Goal: Feedback & Contribution: Contribute content

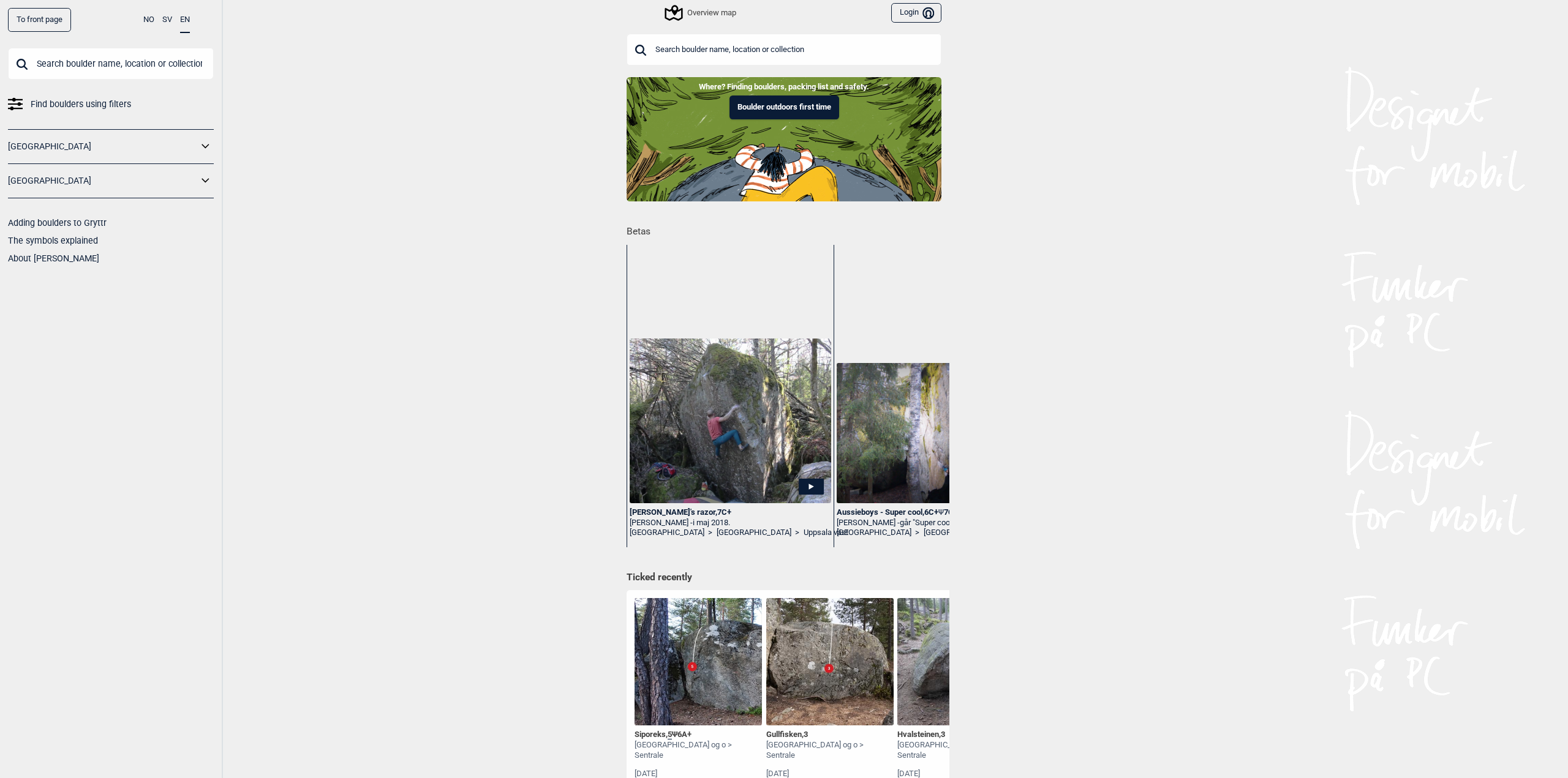
click at [898, 14] on button "Login Bruker" at bounding box center [916, 12] width 50 height 20
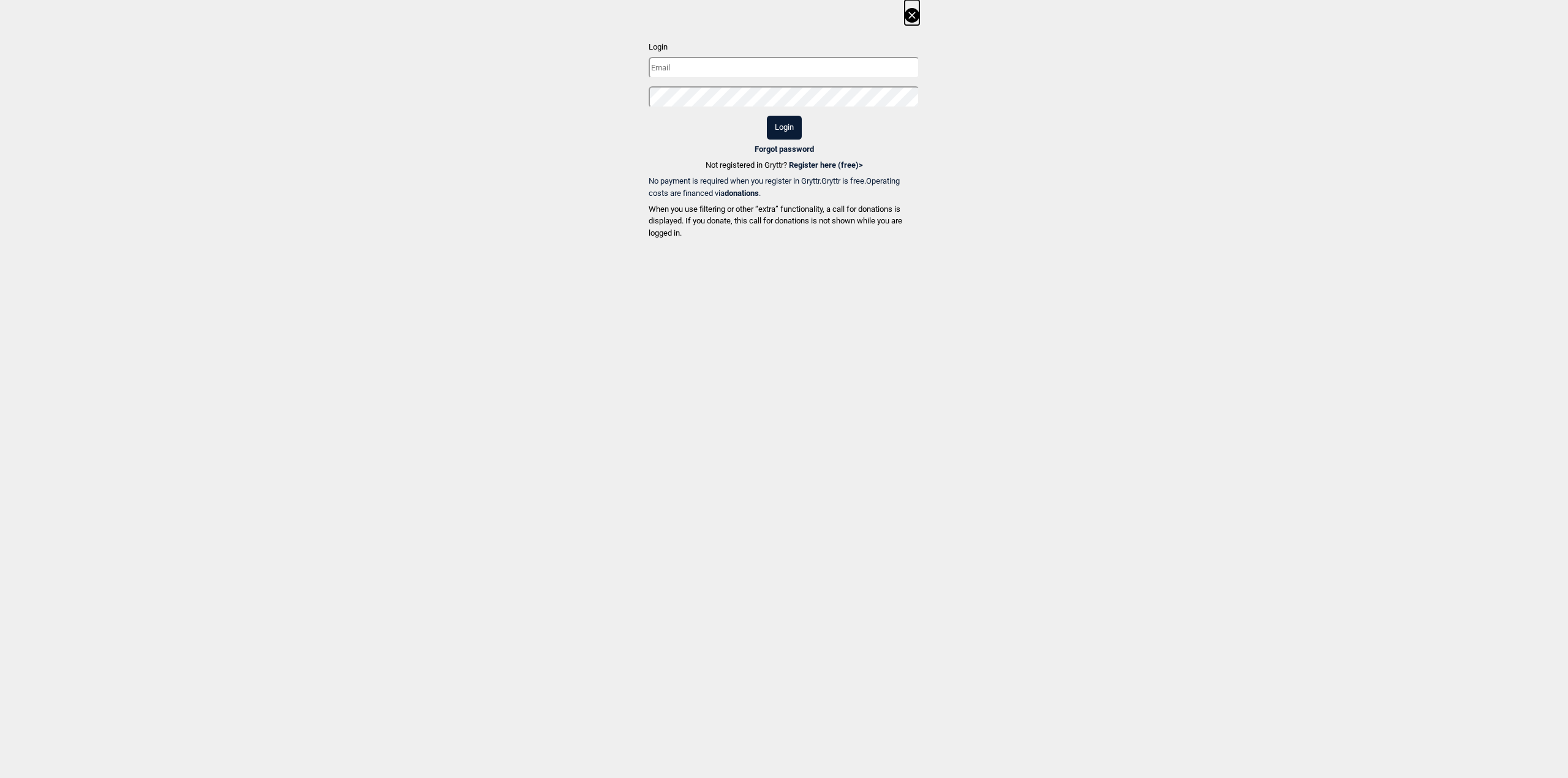
type input "[EMAIL_ADDRESS][DOMAIN_NAME]"
click at [785, 123] on button "Login" at bounding box center [784, 127] width 35 height 24
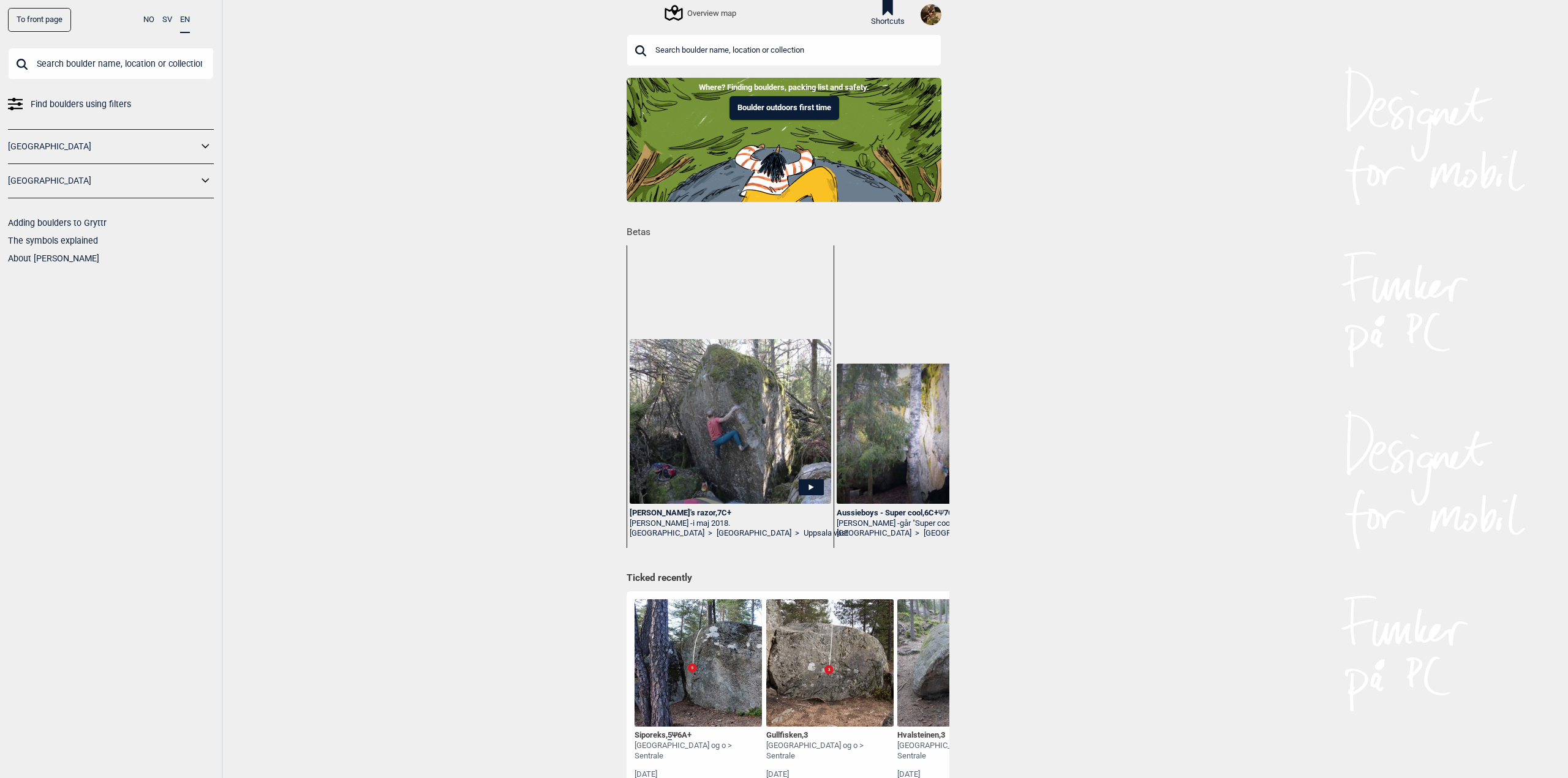
click at [700, 53] on input "text" at bounding box center [783, 50] width 315 height 32
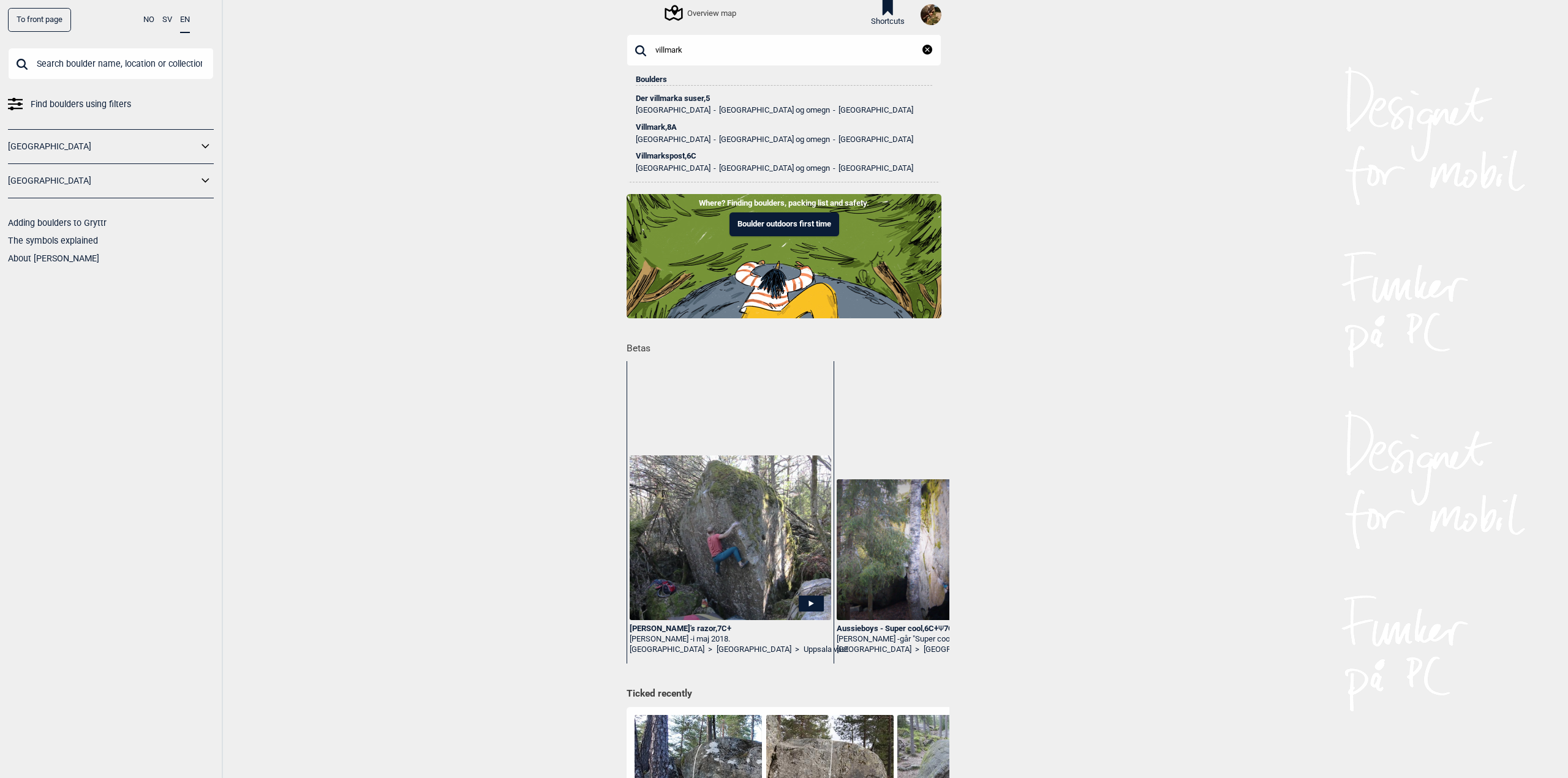
type input "villmark"
click at [658, 127] on div "Villmark , 8A" at bounding box center [784, 127] width 297 height 8
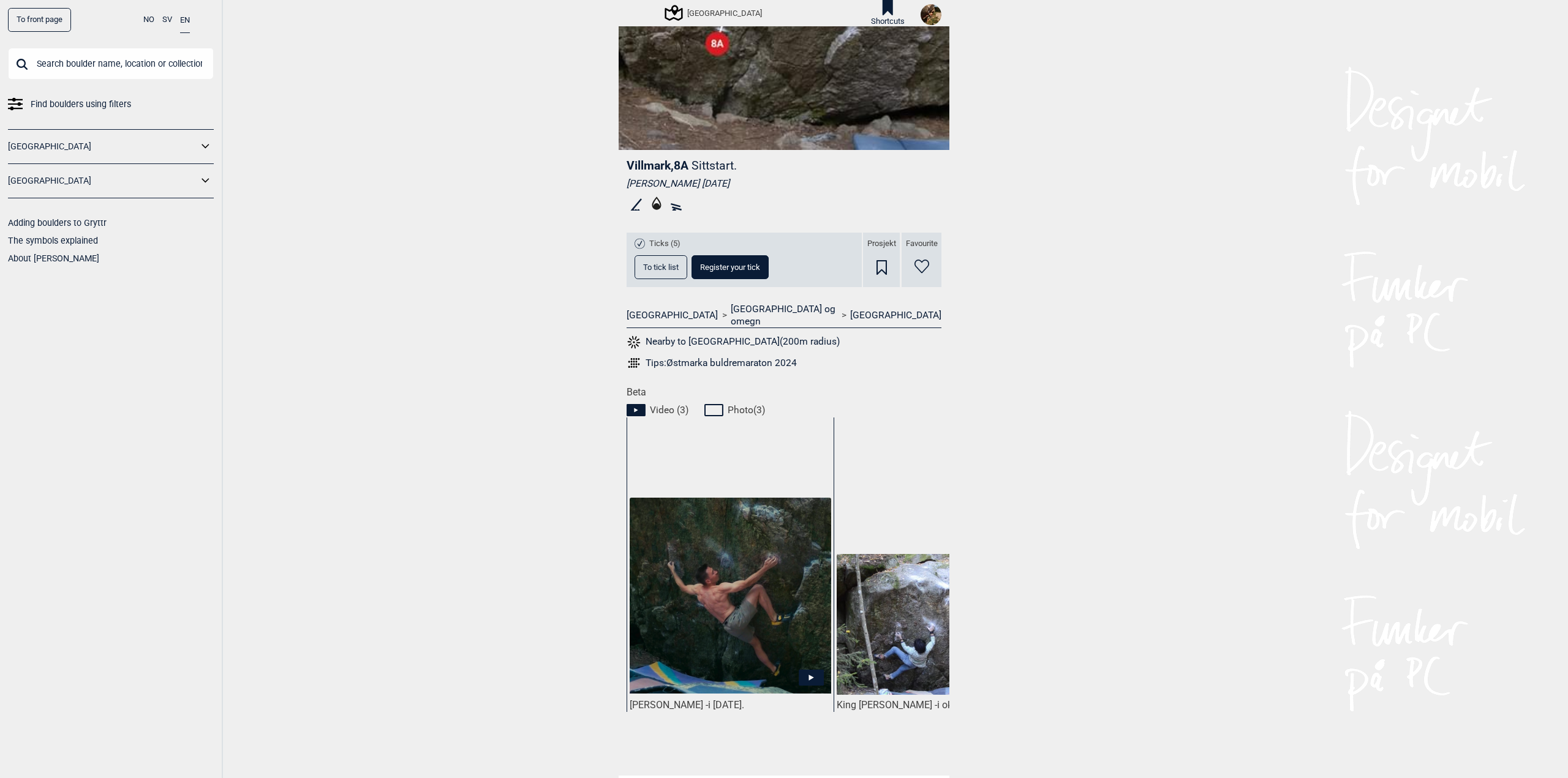
scroll to position [48, 0]
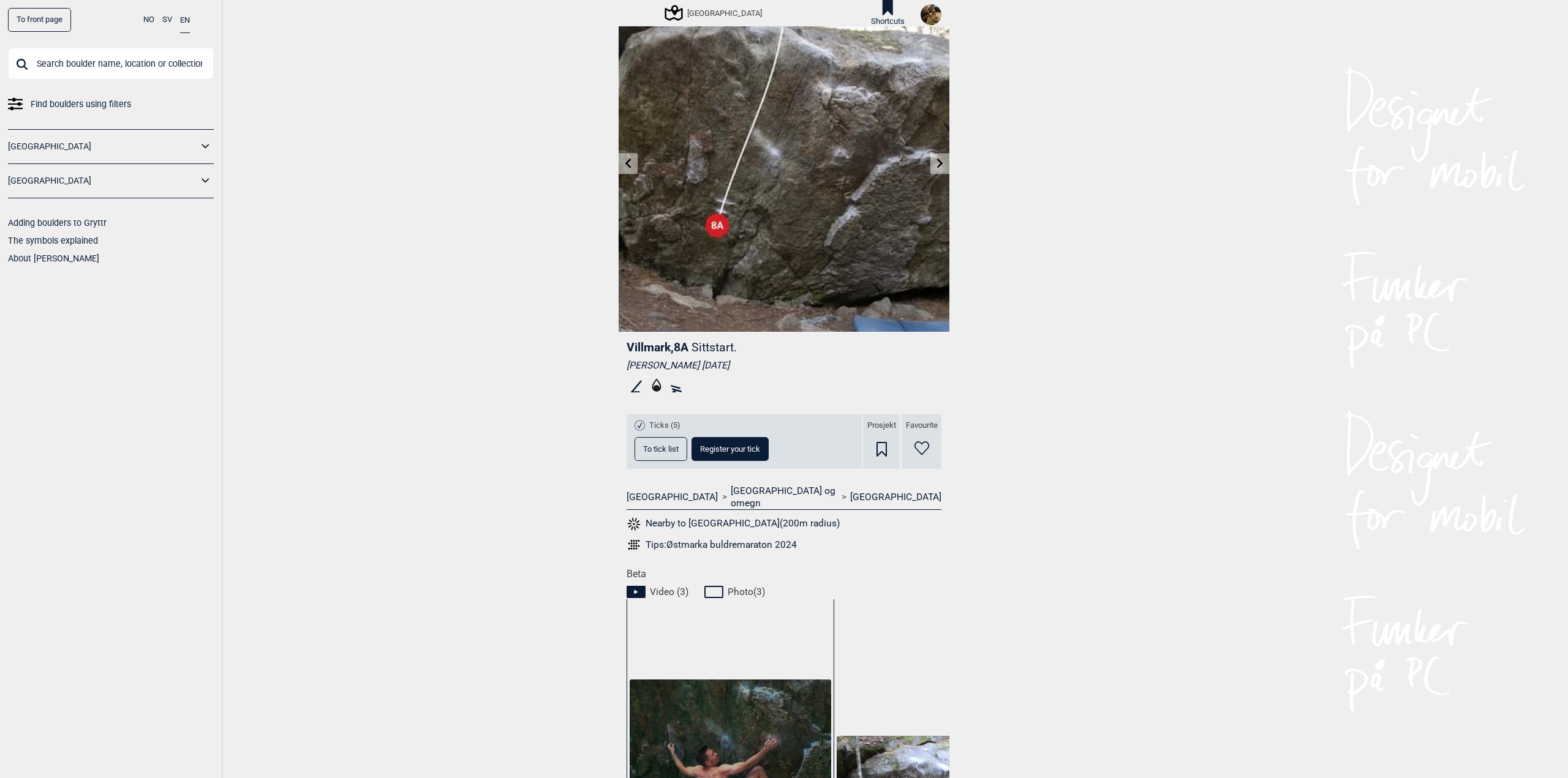
click at [730, 448] on span "Register your tick" at bounding box center [730, 448] width 60 height 8
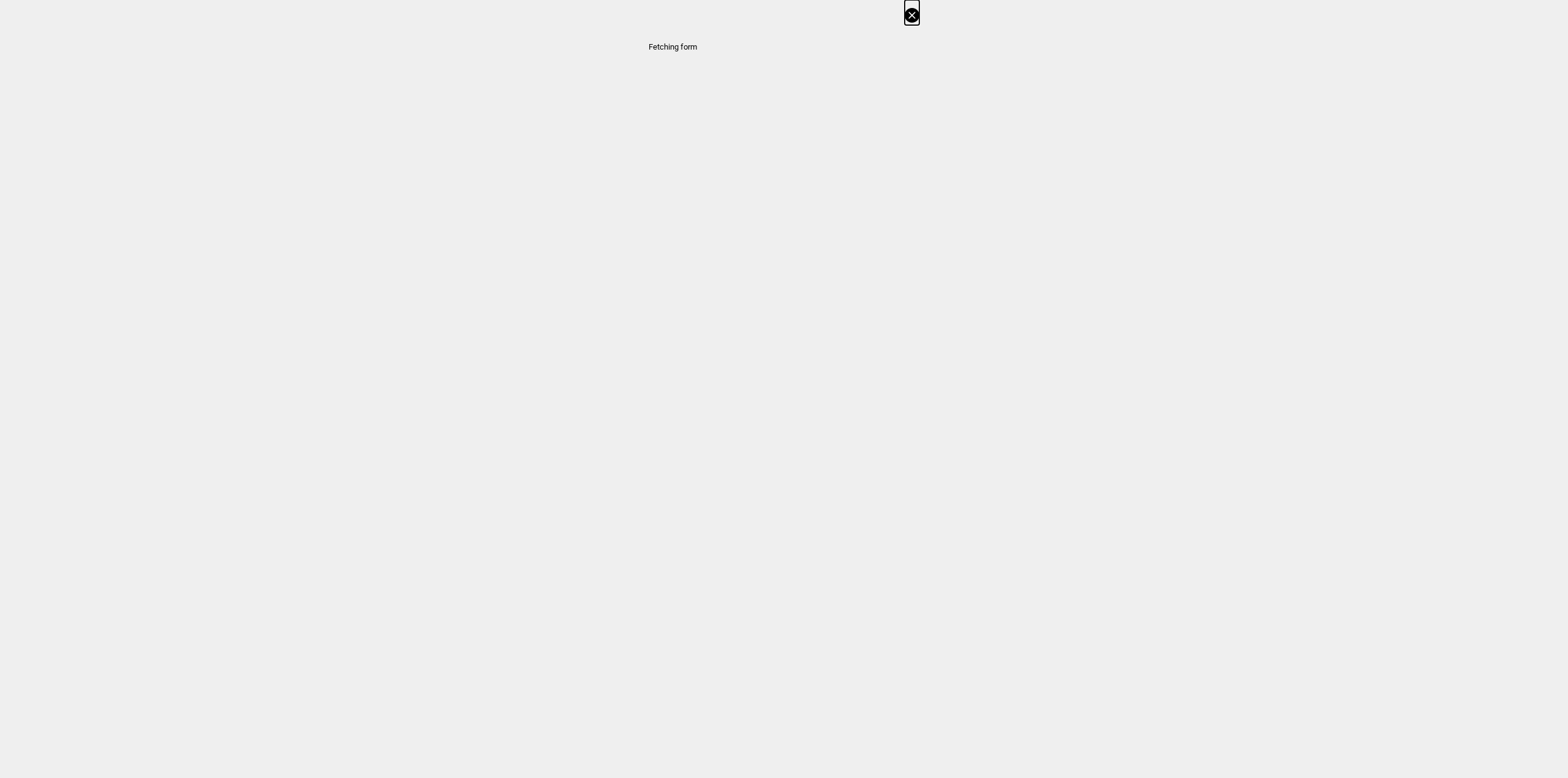
select select "1023"
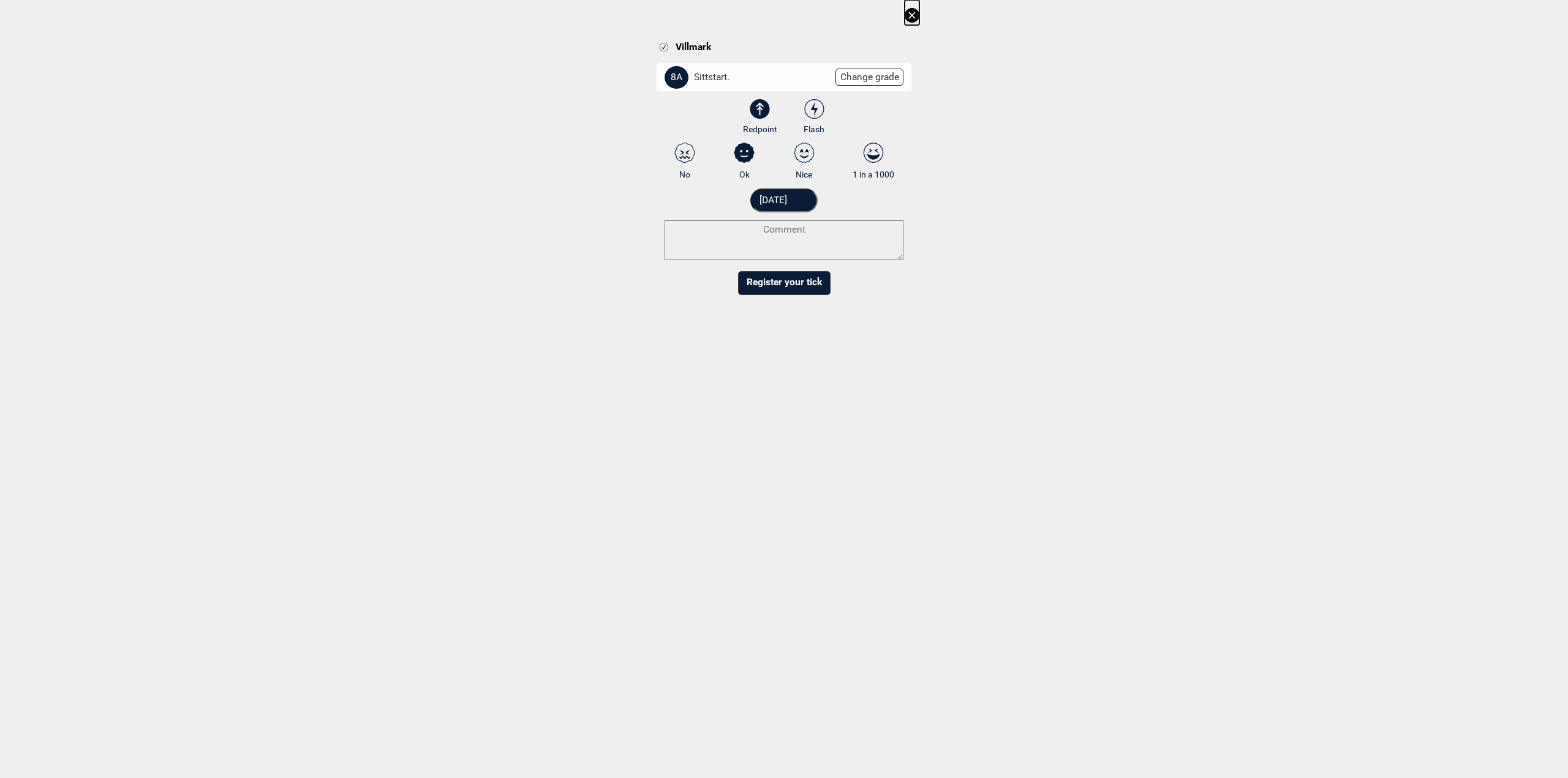
click at [874, 149] on icon at bounding box center [873, 152] width 22 height 20
click at [874, 158] on input "1 in a 1000" at bounding box center [874, 161] width 8 height 8
radio input "true"
click at [719, 253] on textarea at bounding box center [784, 240] width 239 height 40
paste textarea "Endelig satt den!! En høyre toehook gjorde det [PERSON_NAME] å plassere venstre…"
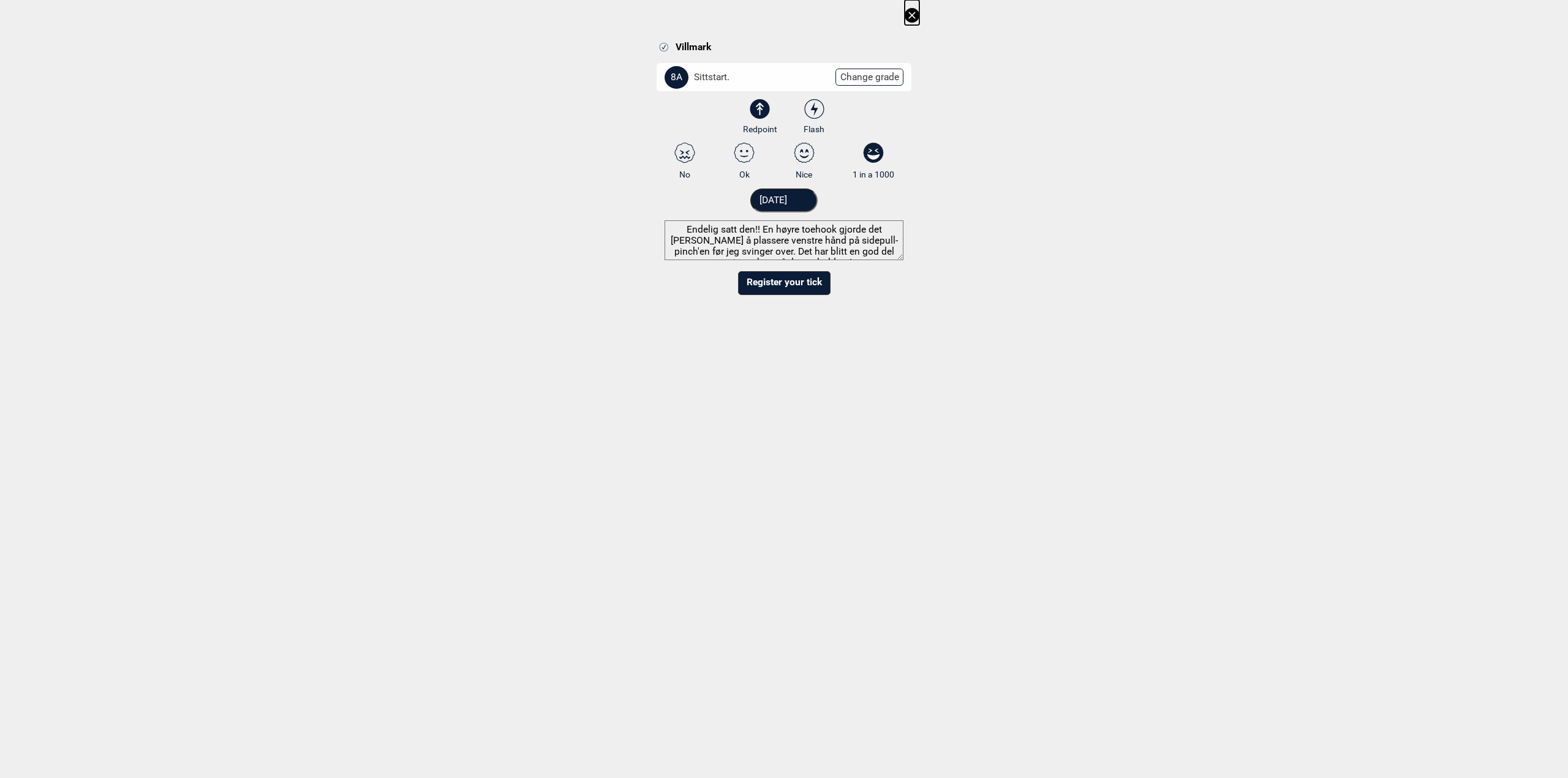
scroll to position [9, 0]
type textarea "Endelig satt den!! En høyre toehook gjorde det [PERSON_NAME] å plassere venstre…"
click at [804, 211] on input "[DATE]" at bounding box center [784, 200] width 68 height 24
click at [754, 327] on div "26" at bounding box center [752, 328] width 13 height 13
type input "[DATE]"
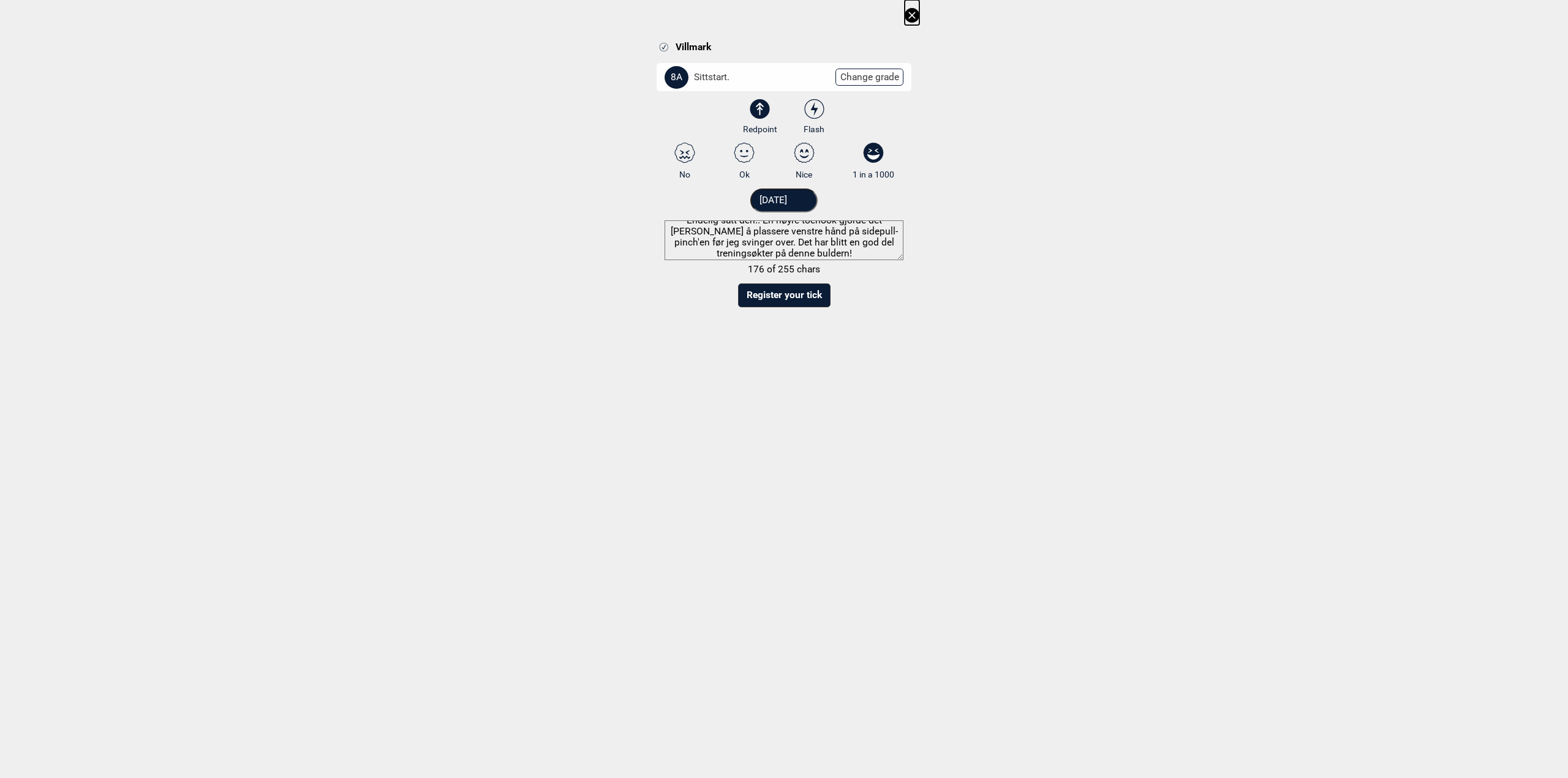
scroll to position [0, 0]
click at [795, 298] on button "Register your tick" at bounding box center [785, 295] width 93 height 24
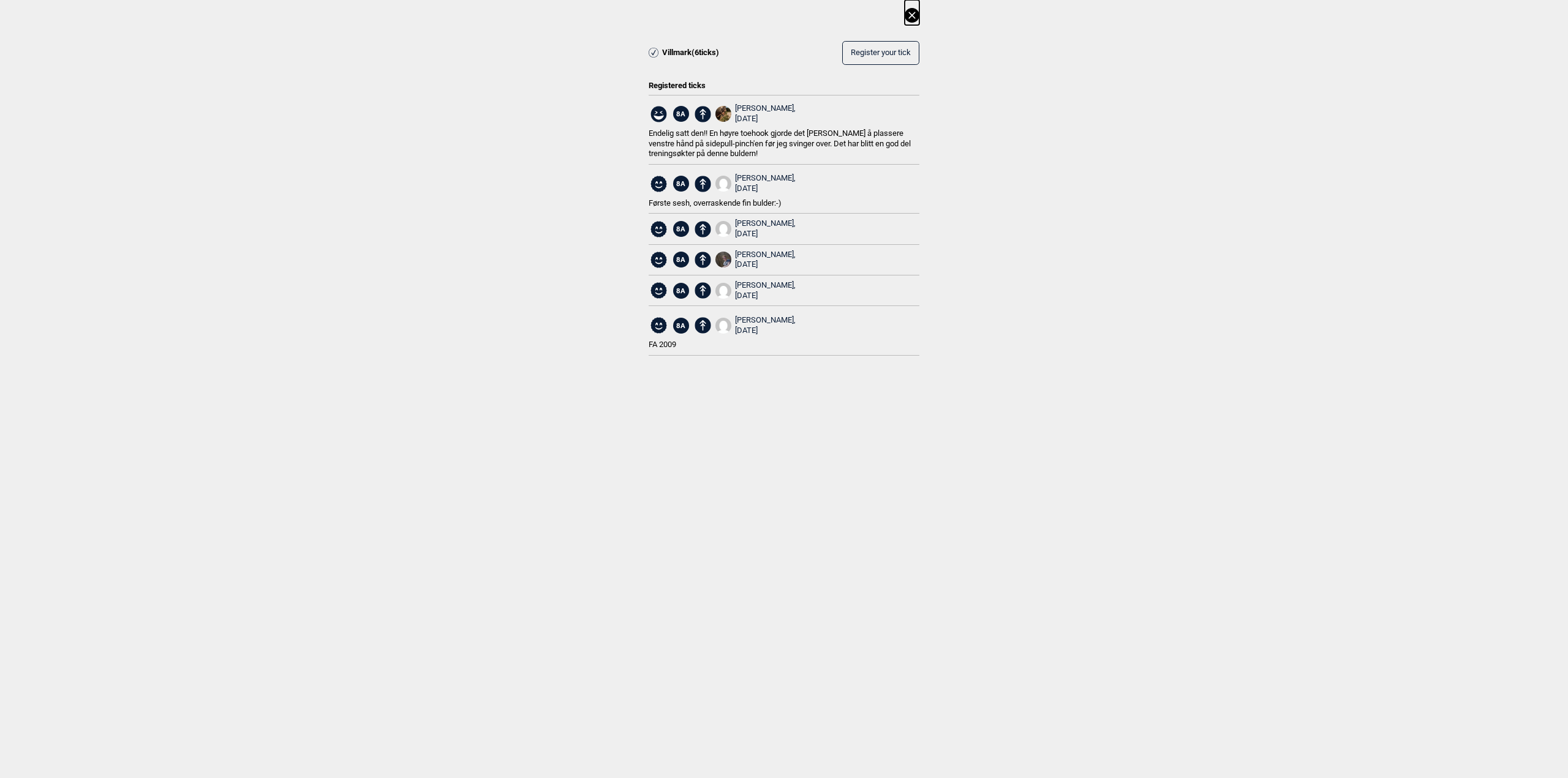
click at [912, 13] on icon at bounding box center [912, 15] width 15 height 15
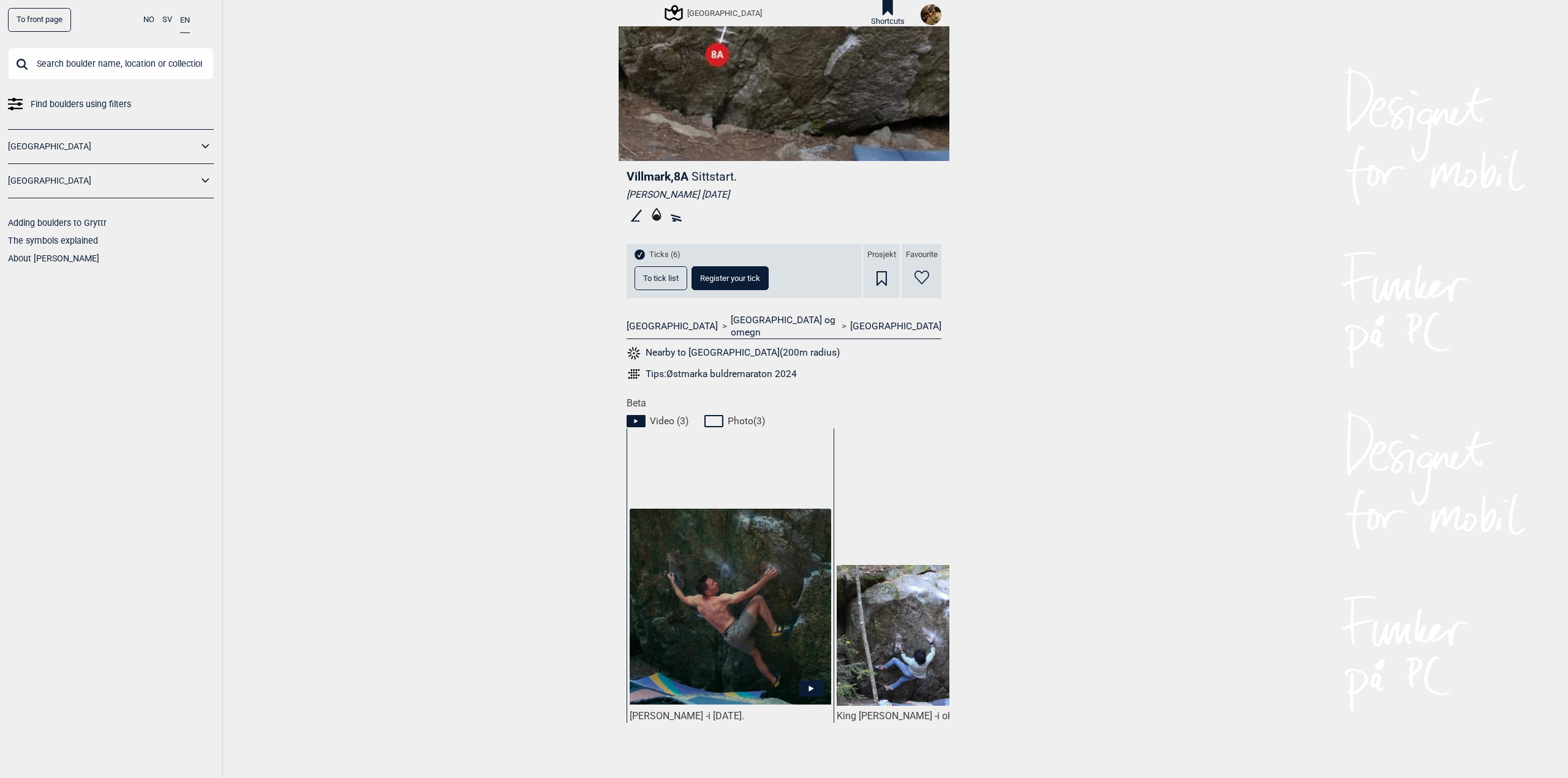
scroll to position [231, 0]
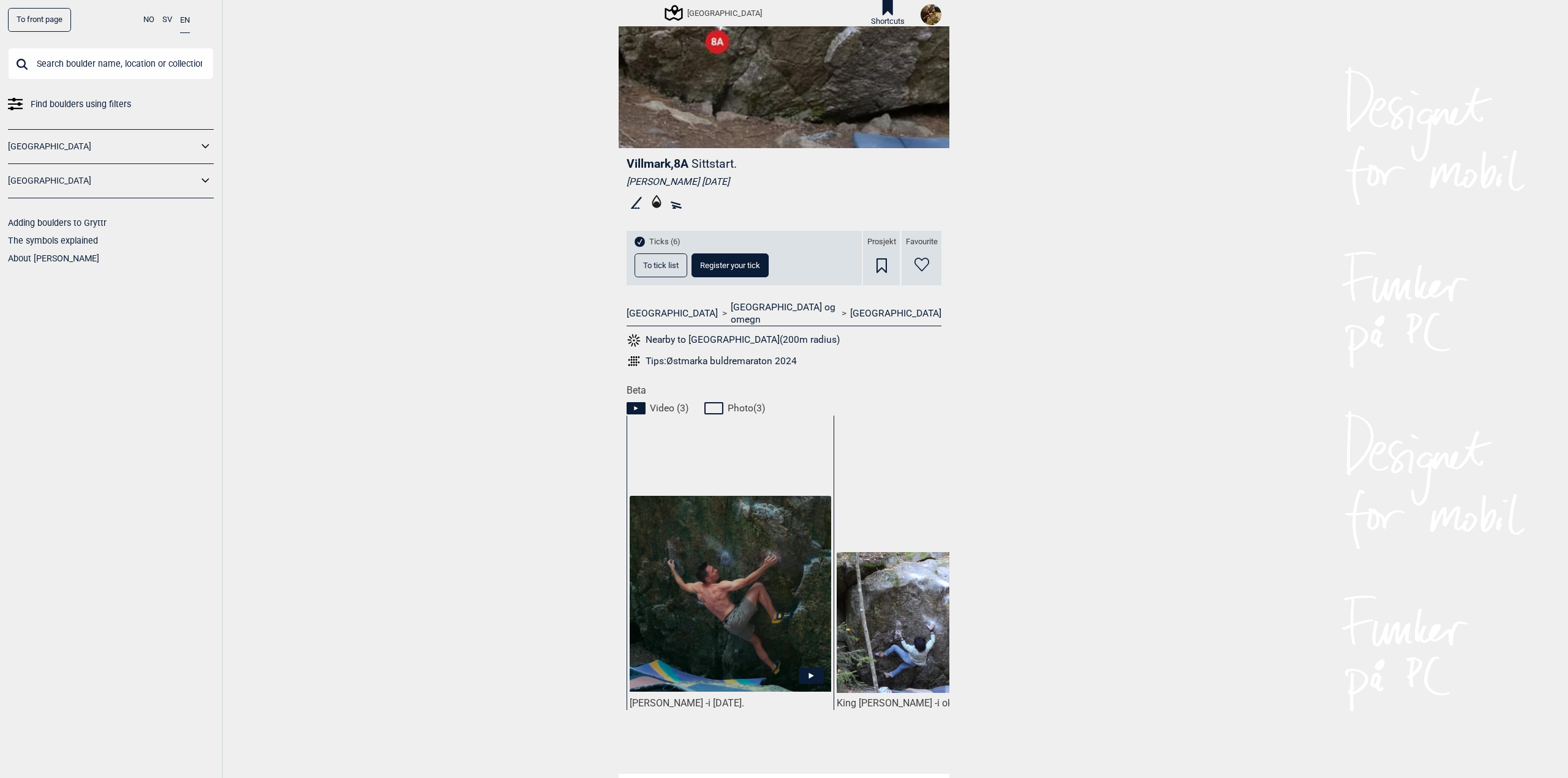
click at [714, 401] on icon at bounding box center [716, 409] width 24 height 15
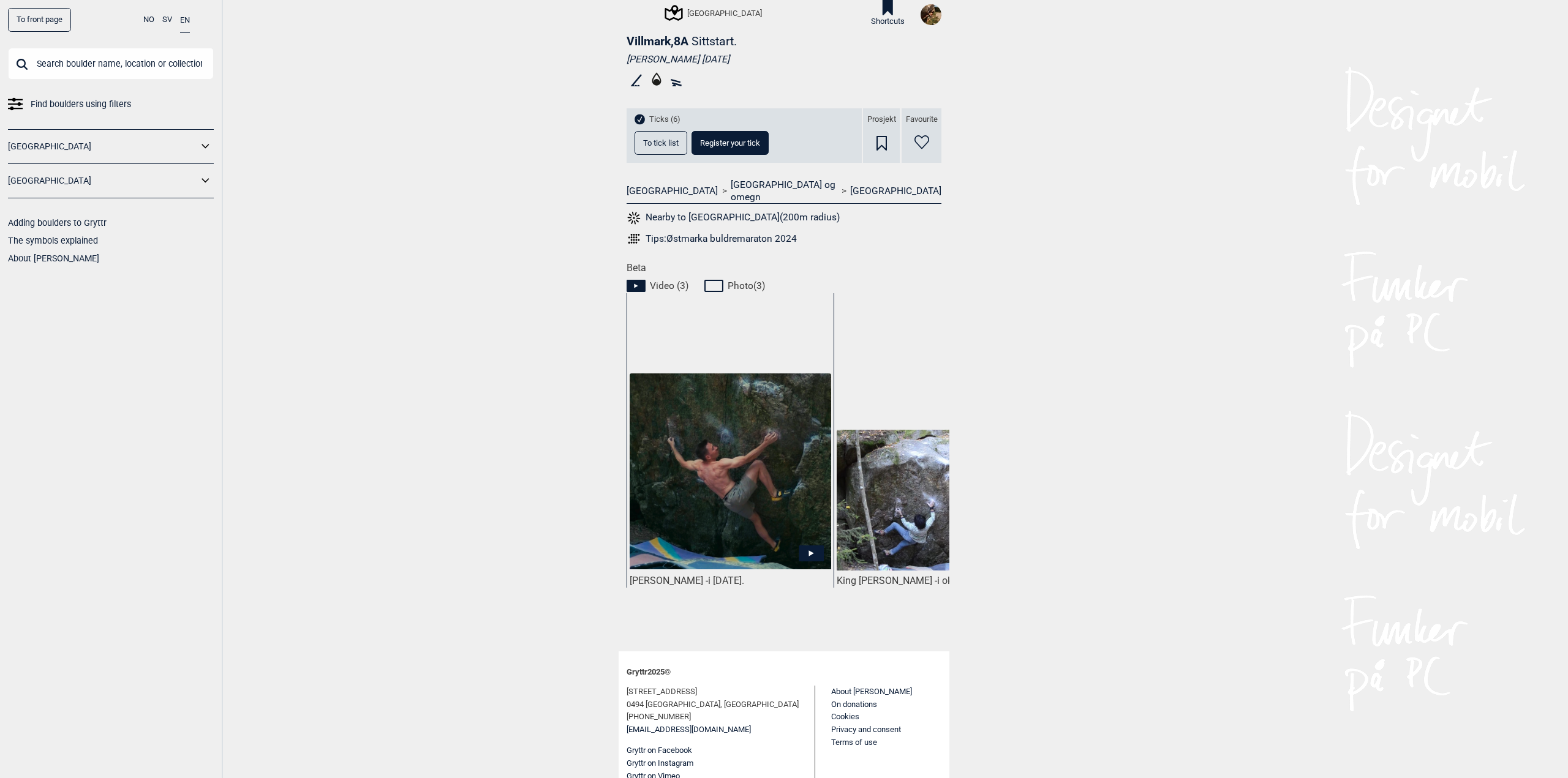
click at [729, 499] on img at bounding box center [730, 472] width 201 height 196
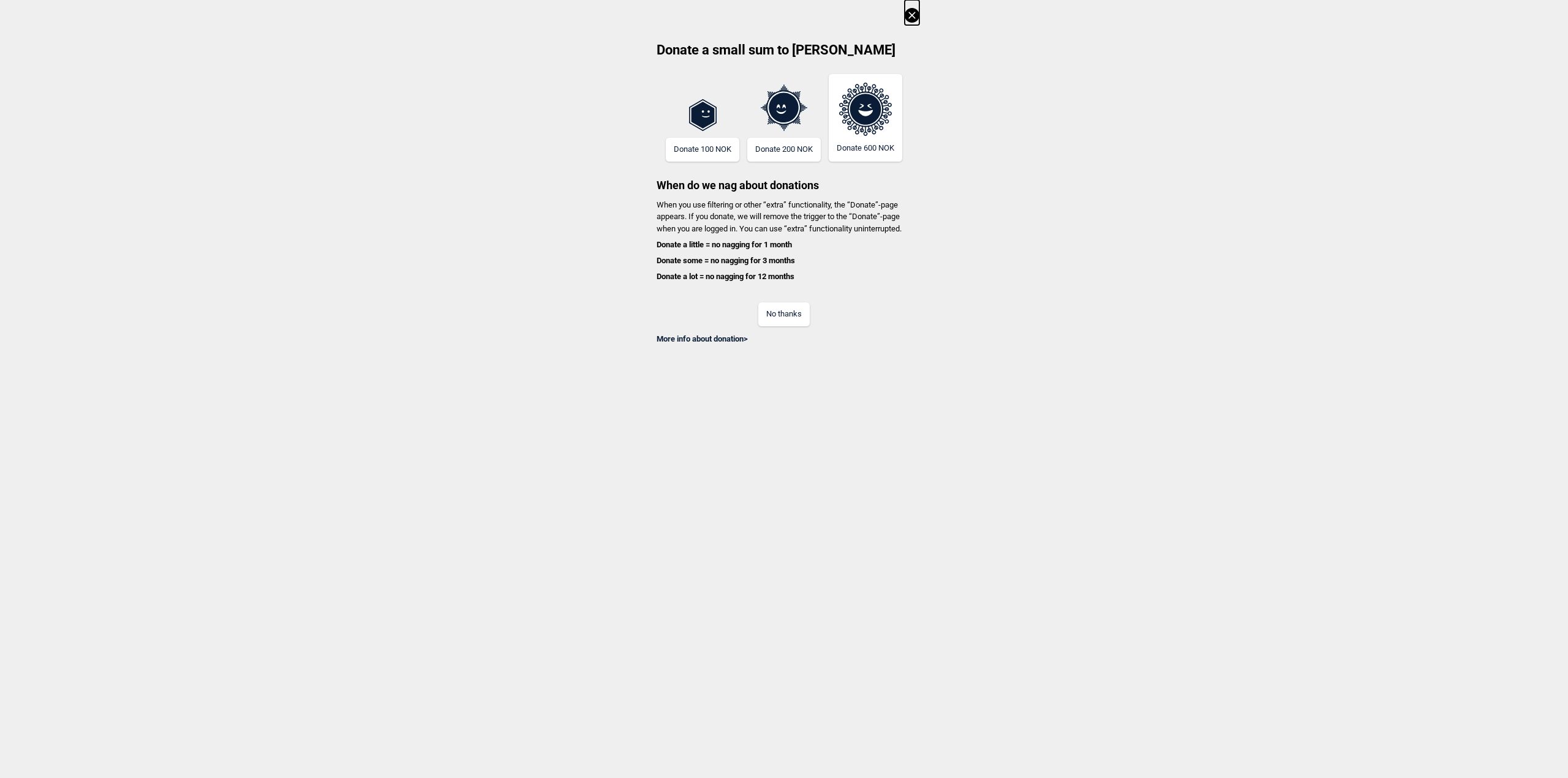
click at [909, 12] on icon at bounding box center [912, 14] width 7 height 7
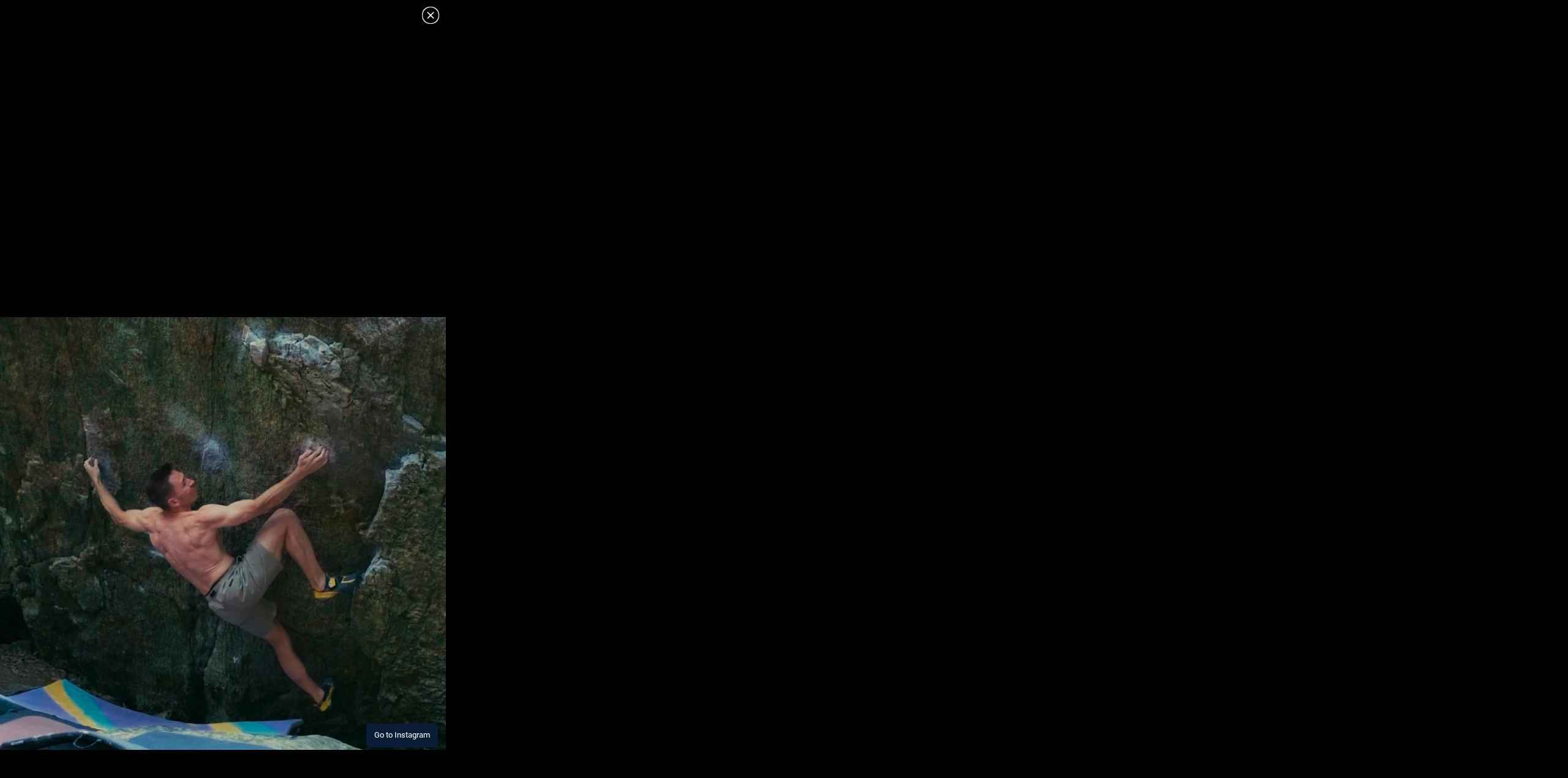
click at [431, 12] on icon at bounding box center [431, 15] width 15 height 15
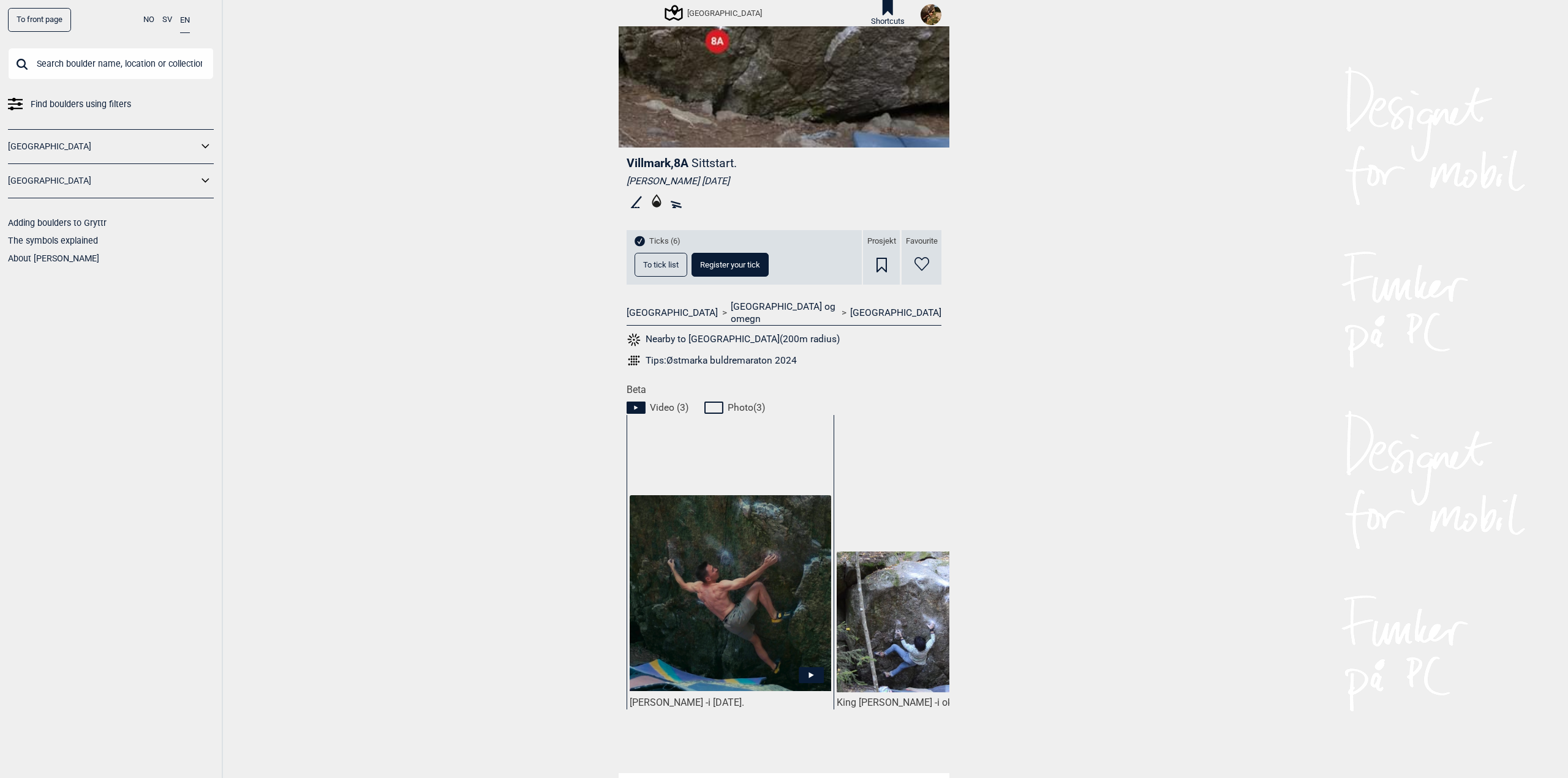
scroll to position [231, 0]
